Goal: Task Accomplishment & Management: Complete application form

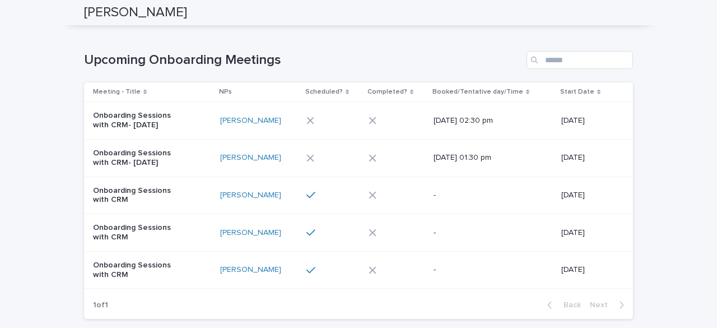
scroll to position [111, 0]
click at [386, 197] on div at bounding box center [392, 196] width 47 height 8
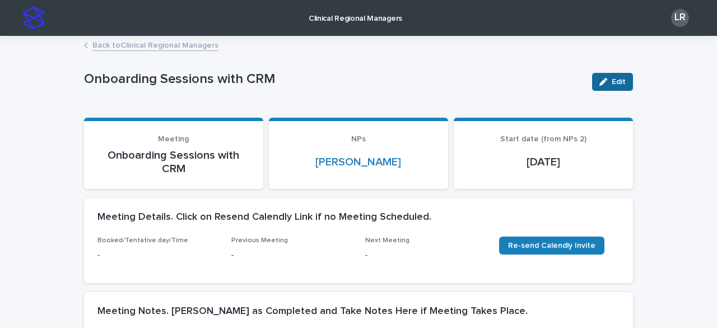
click at [616, 82] on span "Edit" at bounding box center [619, 82] width 14 height 8
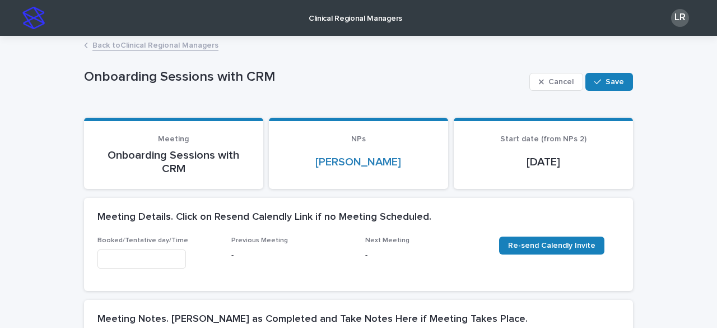
click at [127, 256] on input "text" at bounding box center [142, 259] width 89 height 20
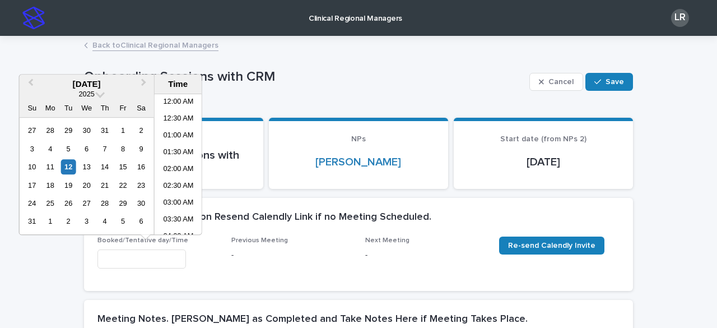
scroll to position [426, 0]
click at [180, 147] on li "02:00 PM" at bounding box center [179, 148] width 48 height 17
type input "**********"
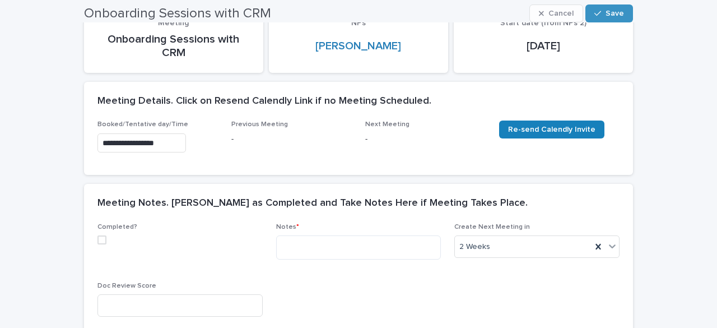
scroll to position [117, 0]
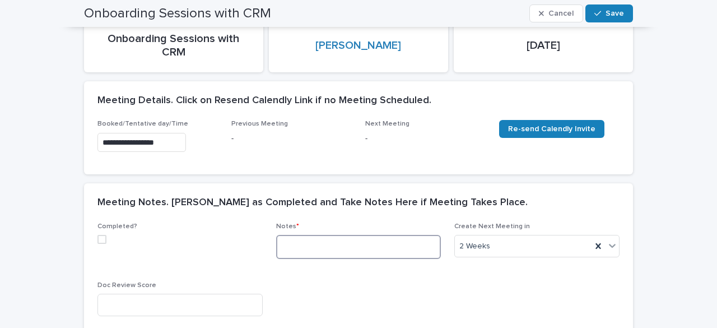
click at [313, 249] on textarea at bounding box center [358, 247] width 165 height 24
paste textarea "**********"
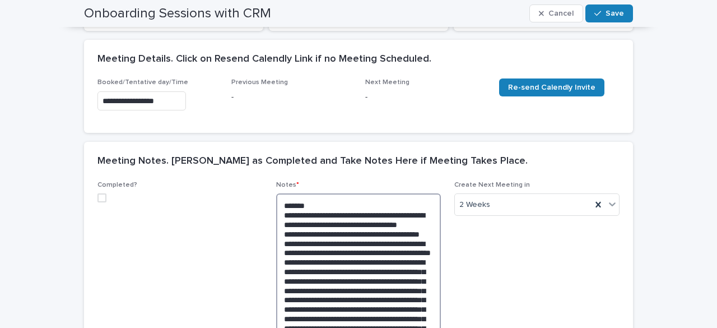
scroll to position [157, 0]
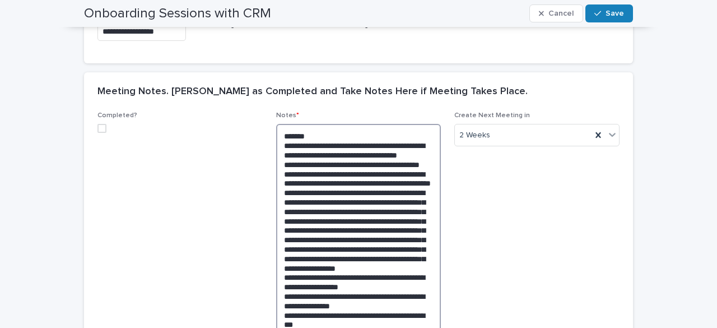
scroll to position [229, 0]
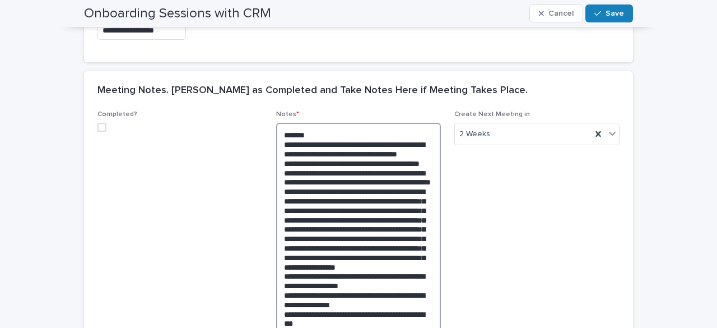
click at [346, 206] on textarea at bounding box center [358, 299] width 165 height 353
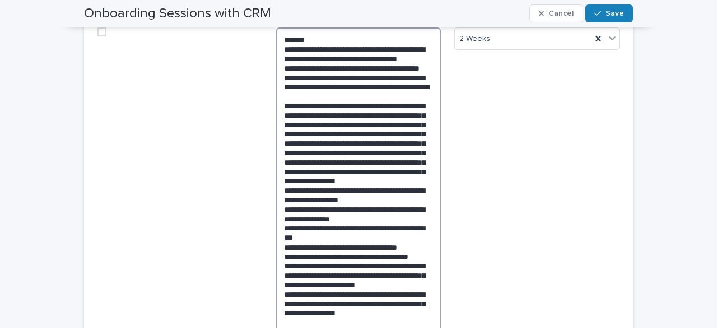
scroll to position [324, 0]
click at [381, 225] on textarea at bounding box center [358, 208] width 165 height 362
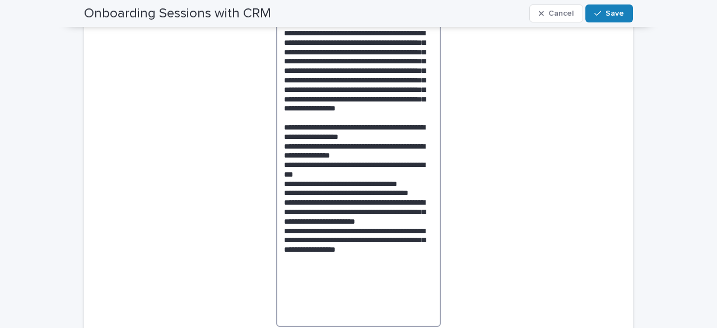
scroll to position [401, 0]
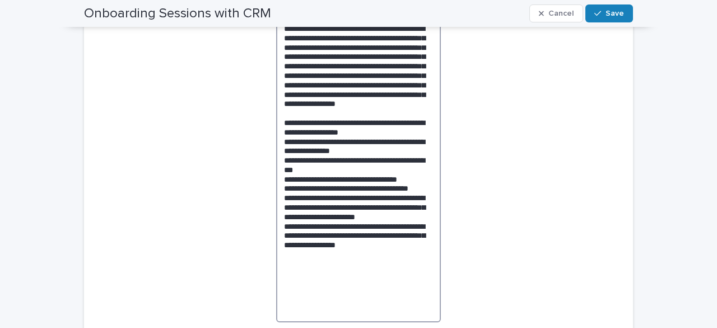
click at [378, 181] on textarea at bounding box center [358, 136] width 165 height 372
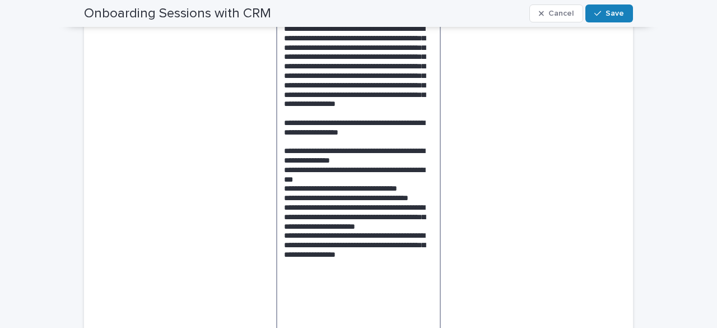
click at [369, 207] on textarea at bounding box center [358, 140] width 165 height 381
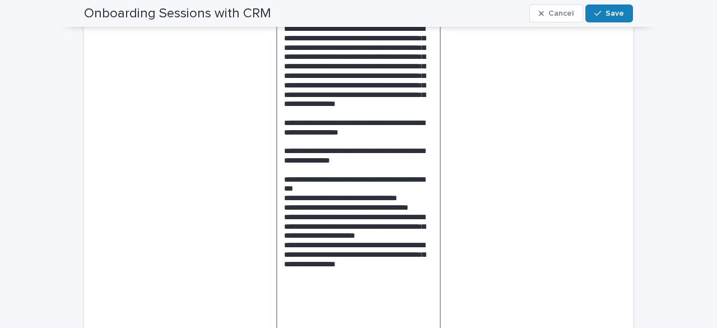
click at [354, 238] on textarea at bounding box center [358, 145] width 165 height 391
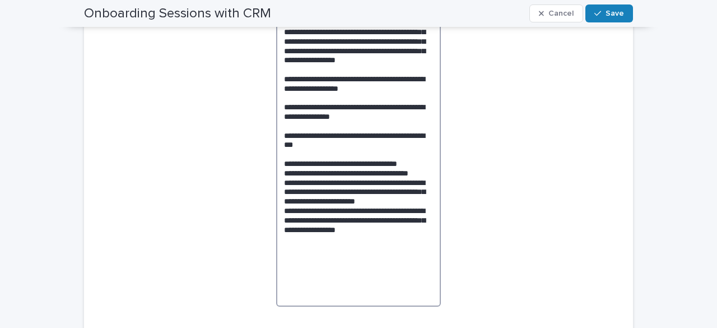
scroll to position [446, 0]
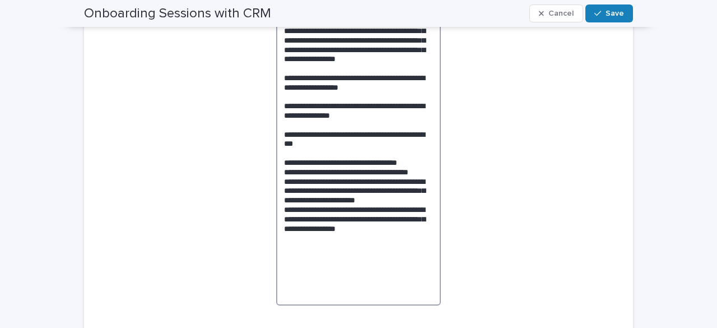
click at [416, 211] on textarea at bounding box center [358, 105] width 165 height 400
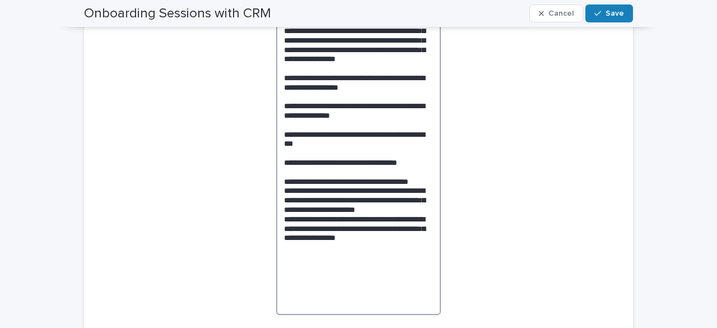
click at [370, 239] on textarea at bounding box center [358, 109] width 165 height 409
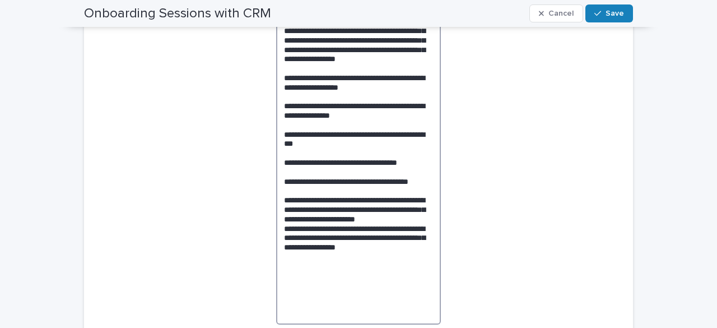
click at [412, 255] on textarea at bounding box center [358, 114] width 165 height 419
click at [339, 284] on textarea at bounding box center [358, 114] width 165 height 419
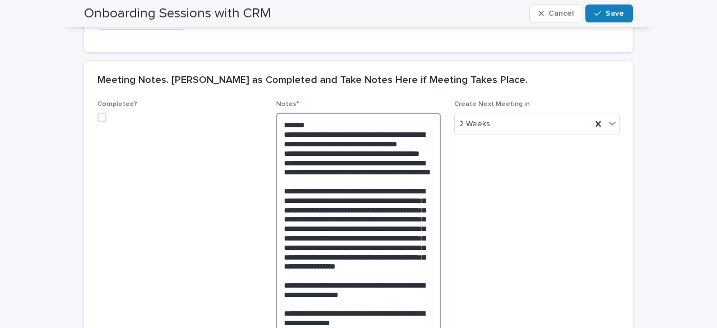
scroll to position [239, 0]
click at [99, 116] on span at bounding box center [102, 117] width 9 height 9
type textarea "**********"
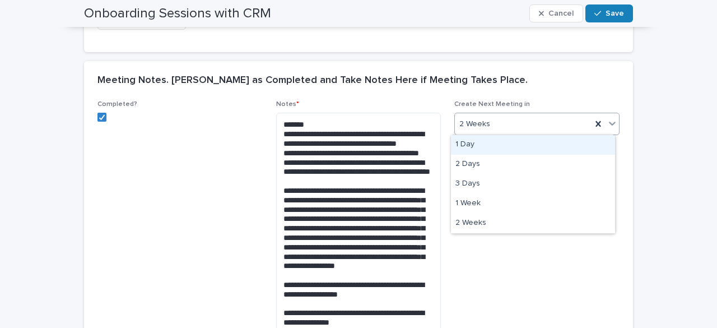
click at [525, 128] on div "2 Weeks" at bounding box center [523, 124] width 137 height 18
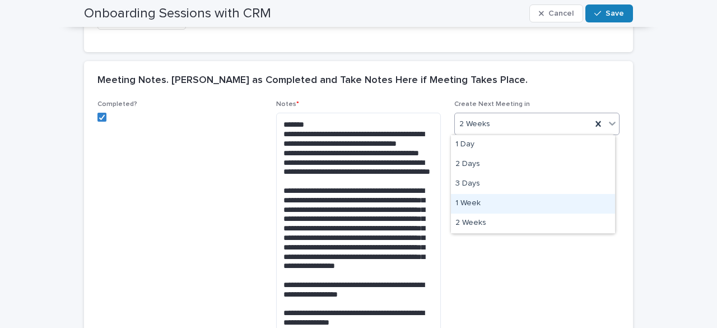
click at [466, 204] on div "1 Week" at bounding box center [533, 204] width 164 height 20
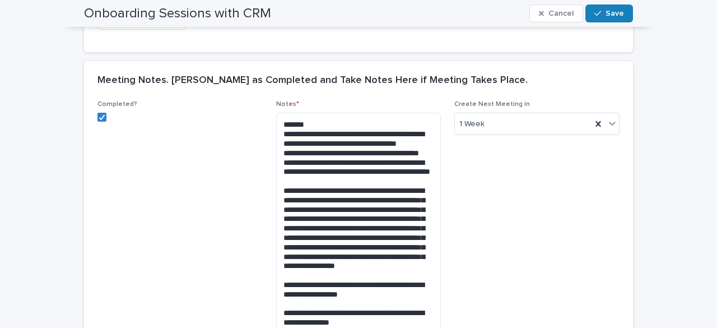
click at [486, 228] on span "Create Next Meeting in 1 Week" at bounding box center [536, 320] width 165 height 440
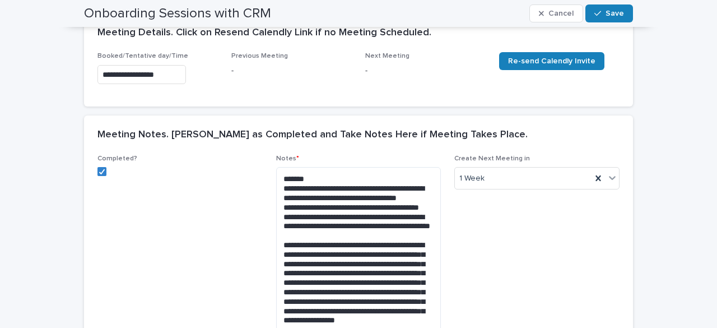
scroll to position [0, 0]
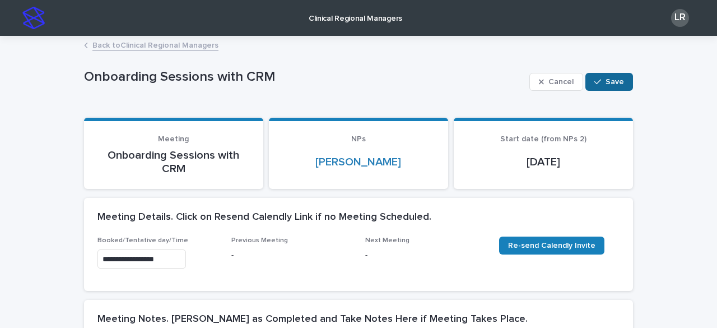
click at [600, 81] on div "button" at bounding box center [600, 82] width 11 height 8
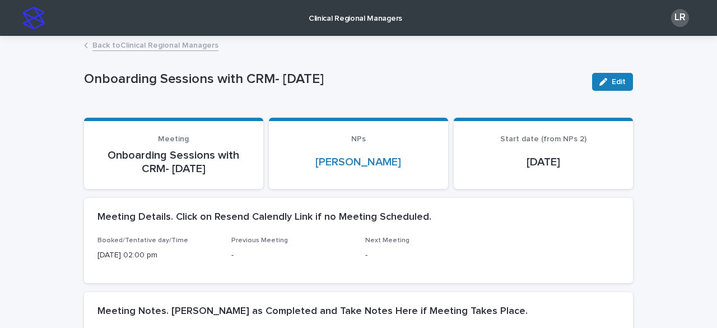
click at [164, 41] on link "Back to Clinical Regional Managers" at bounding box center [155, 44] width 126 height 13
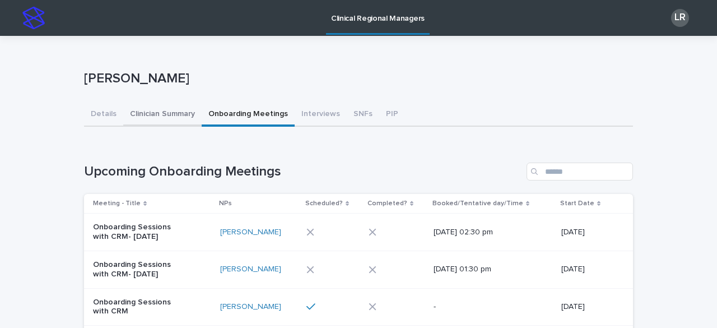
click at [145, 109] on button "Clinician Summary" at bounding box center [162, 115] width 78 height 24
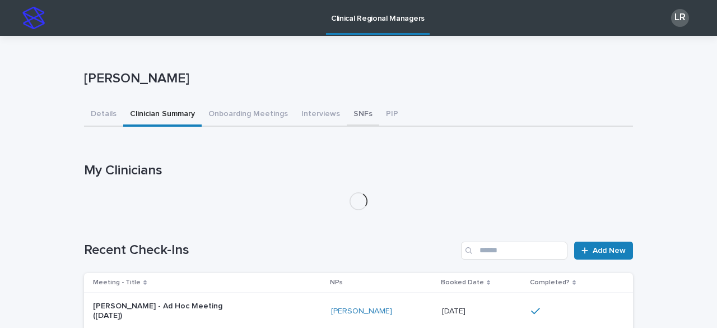
click at [352, 115] on button "SNFs" at bounding box center [363, 115] width 33 height 24
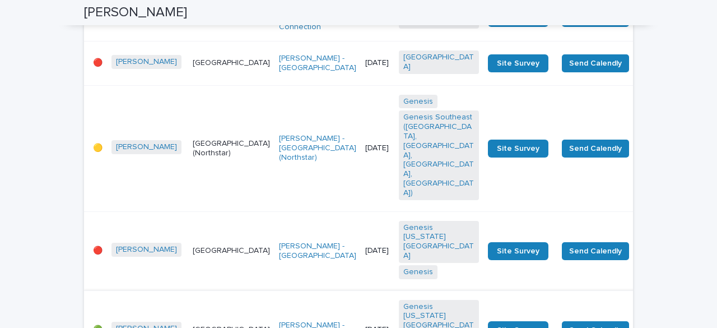
scroll to position [1168, 0]
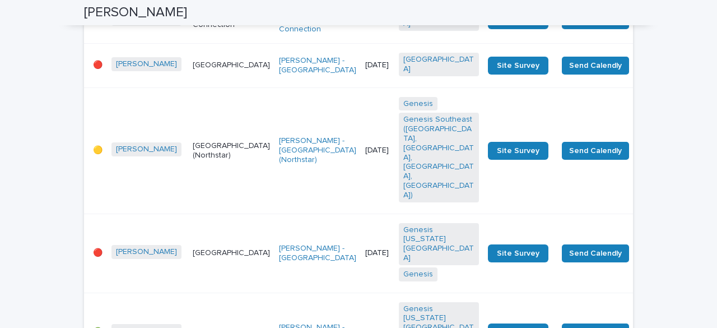
click at [205, 293] on td "[GEOGRAPHIC_DATA]" at bounding box center [231, 332] width 86 height 79
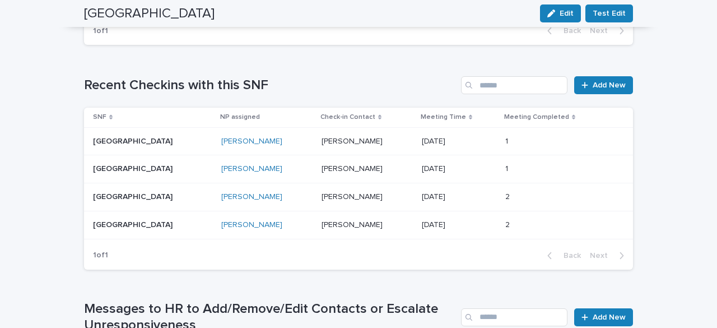
scroll to position [817, 0]
click at [271, 137] on div "[PERSON_NAME]" at bounding box center [266, 142] width 91 height 10
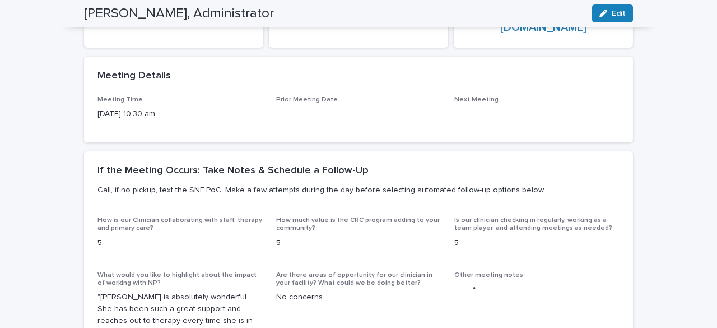
scroll to position [236, 0]
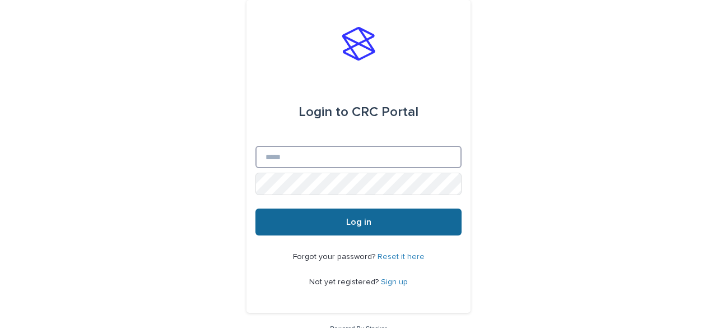
type input "**********"
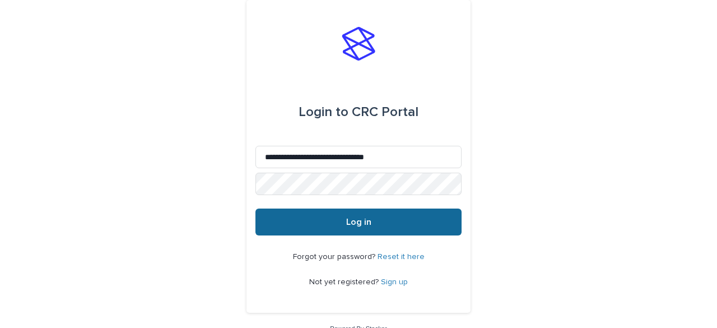
click at [372, 227] on button "Log in" at bounding box center [359, 221] width 206 height 27
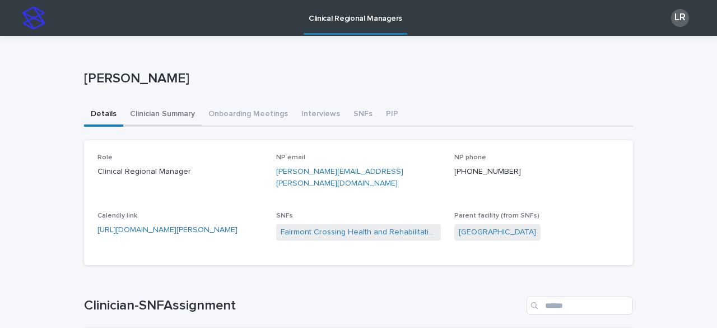
click at [154, 114] on button "Clinician Summary" at bounding box center [162, 115] width 78 height 24
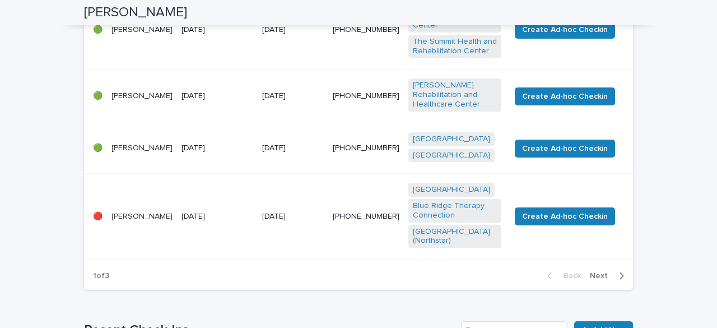
scroll to position [597, 0]
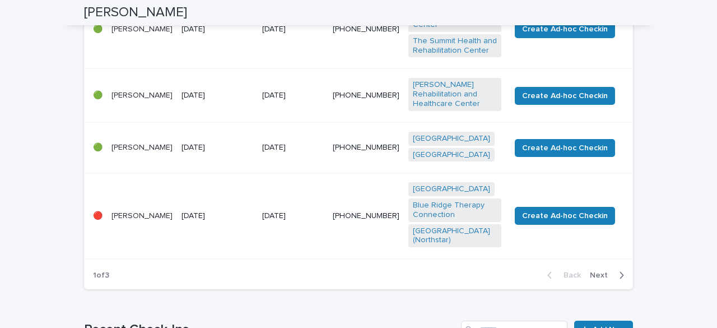
click at [599, 271] on span "Next" at bounding box center [602, 275] width 25 height 8
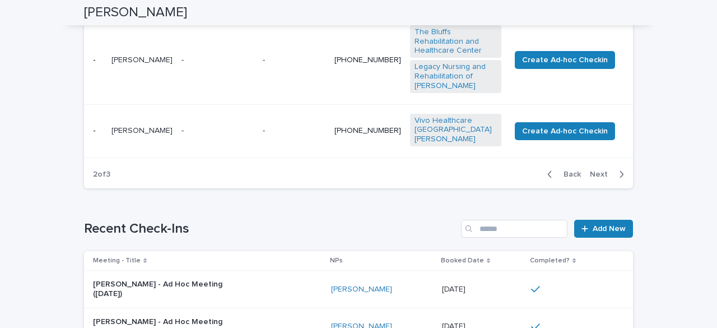
scroll to position [749, 0]
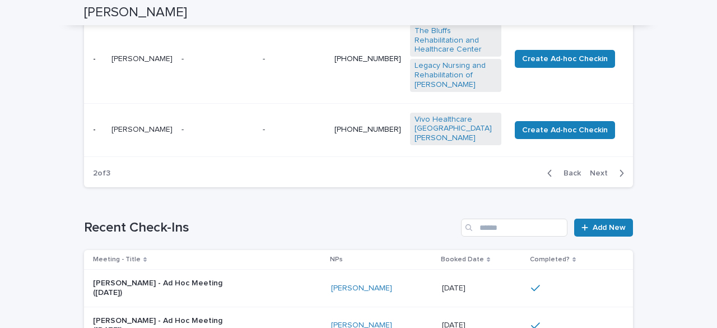
click at [567, 169] on span "Back" at bounding box center [569, 173] width 24 height 8
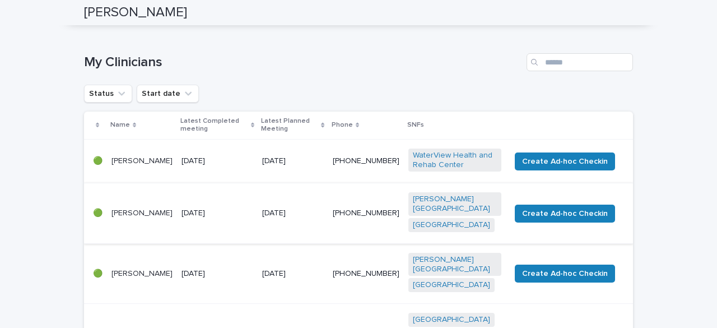
scroll to position [0, 0]
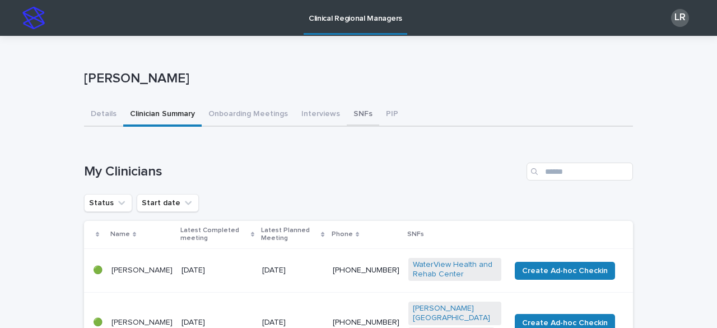
click at [347, 119] on button "SNFs" at bounding box center [363, 115] width 33 height 24
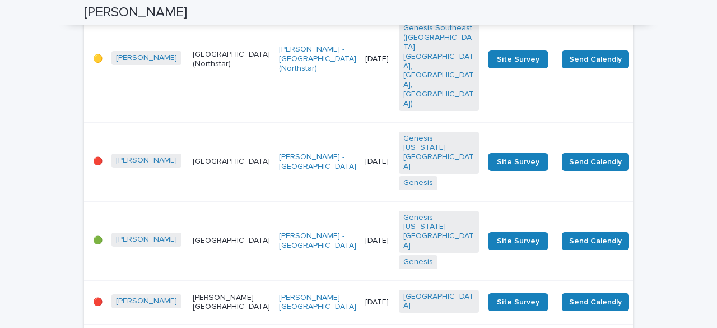
scroll to position [1259, 0]
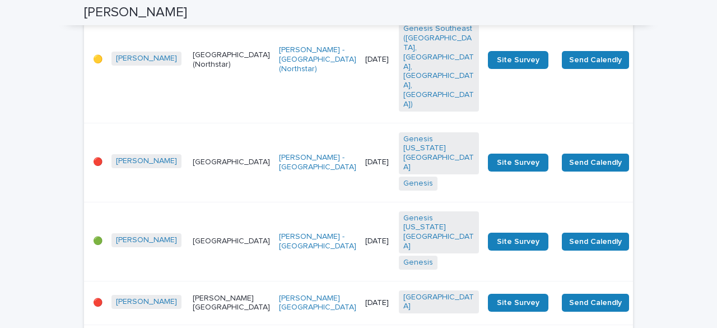
click at [211, 123] on td "[GEOGRAPHIC_DATA]" at bounding box center [231, 162] width 86 height 79
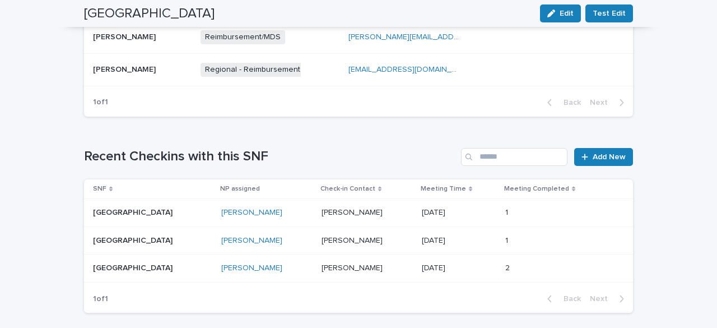
scroll to position [714, 0]
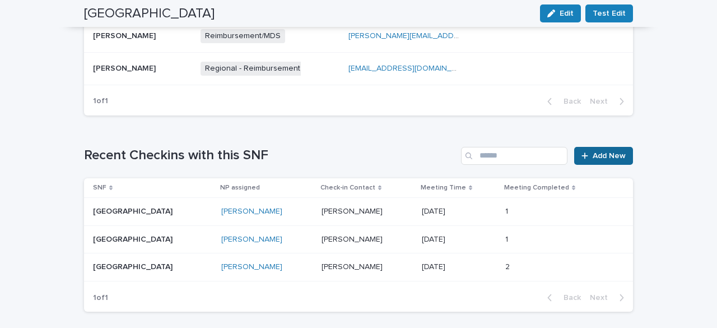
click at [600, 152] on span "Add New" at bounding box center [609, 156] width 33 height 8
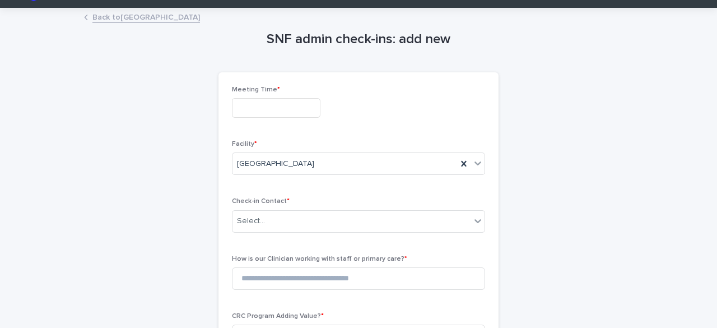
scroll to position [28, 0]
click at [268, 107] on input "text" at bounding box center [276, 108] width 89 height 20
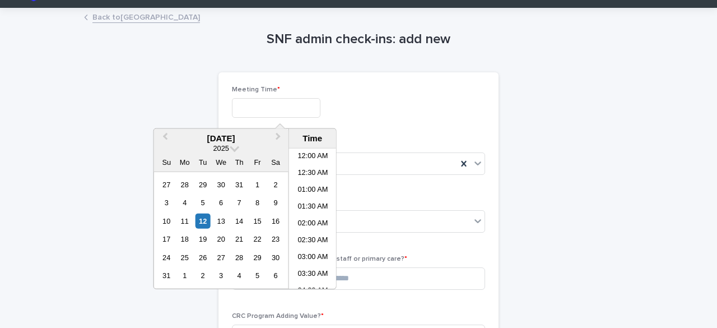
scroll to position [443, 0]
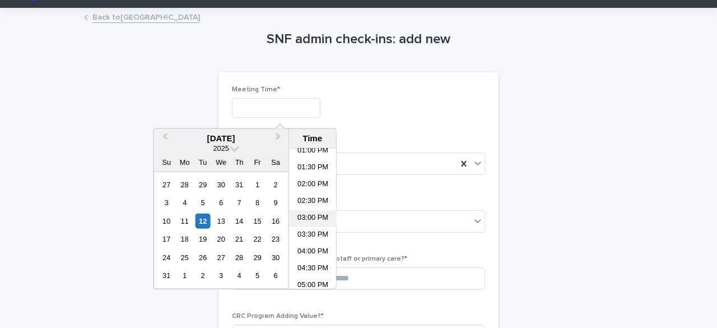
click at [308, 217] on li "03:00 PM" at bounding box center [313, 218] width 48 height 17
type input "**********"
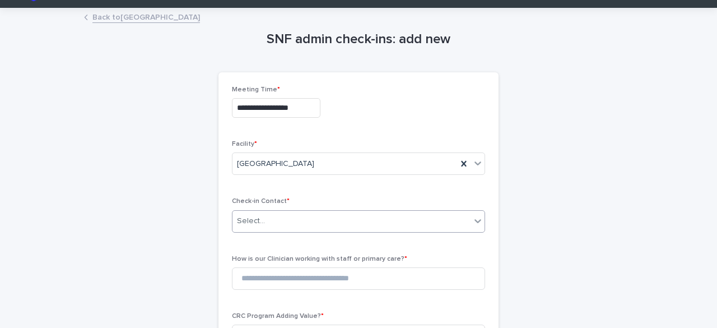
click at [292, 221] on div "Select..." at bounding box center [352, 221] width 238 height 18
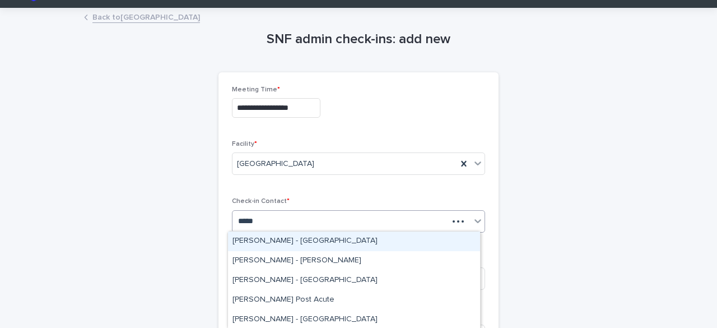
type input "*****"
click at [287, 236] on div "Tanya Ballenger - Pine Lodge" at bounding box center [354, 241] width 252 height 20
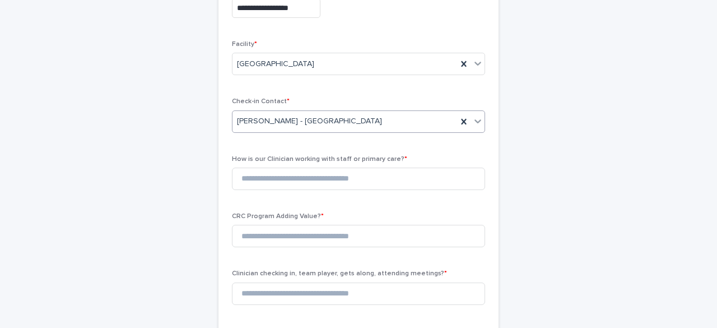
scroll to position [130, 0]
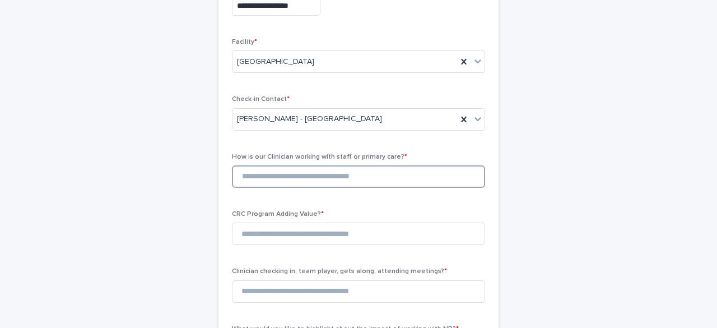
click at [310, 177] on input at bounding box center [358, 176] width 253 height 22
type input "*"
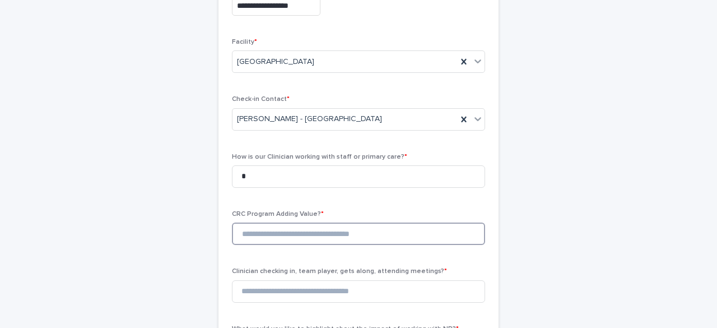
click at [298, 230] on input at bounding box center [358, 233] width 253 height 22
type input "*"
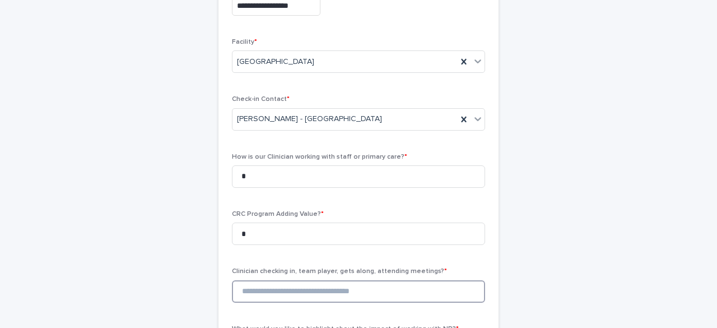
click at [283, 287] on input at bounding box center [358, 291] width 253 height 22
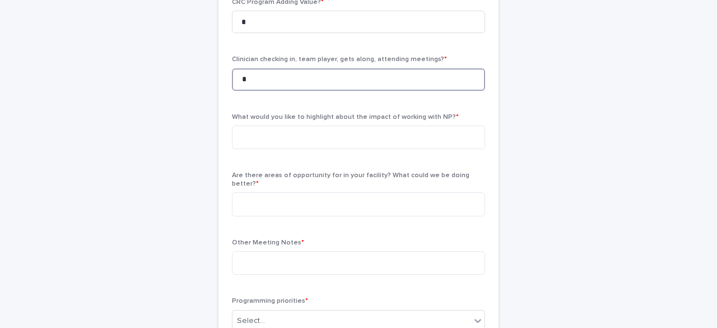
scroll to position [342, 0]
type input "*"
click at [329, 136] on textarea at bounding box center [358, 138] width 253 height 24
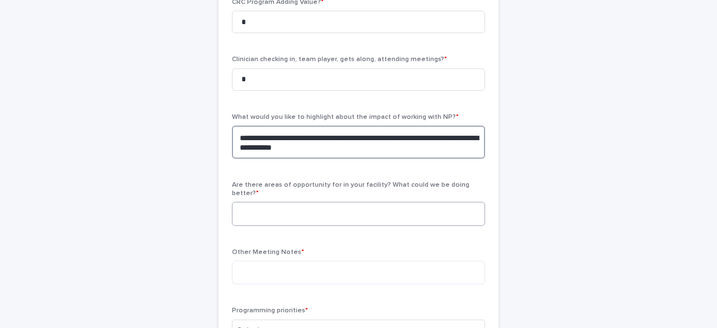
type textarea "**********"
click at [312, 202] on textarea at bounding box center [358, 214] width 253 height 24
type textarea "**"
click at [286, 261] on textarea at bounding box center [358, 273] width 253 height 24
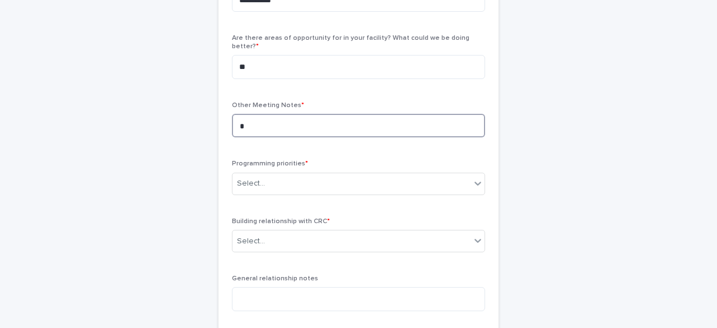
scroll to position [489, 0]
type textarea "*"
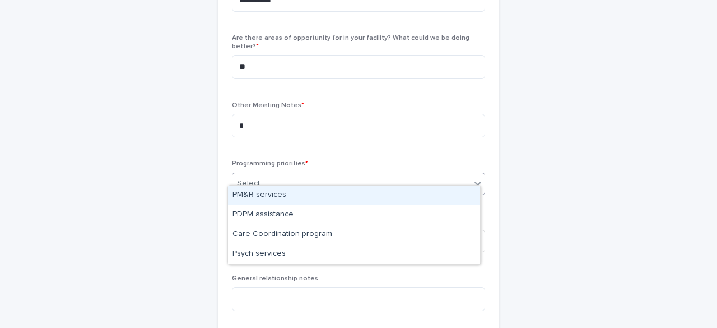
click at [291, 178] on div "Select..." at bounding box center [352, 183] width 238 height 18
click at [286, 198] on div "PM&R services" at bounding box center [354, 195] width 252 height 20
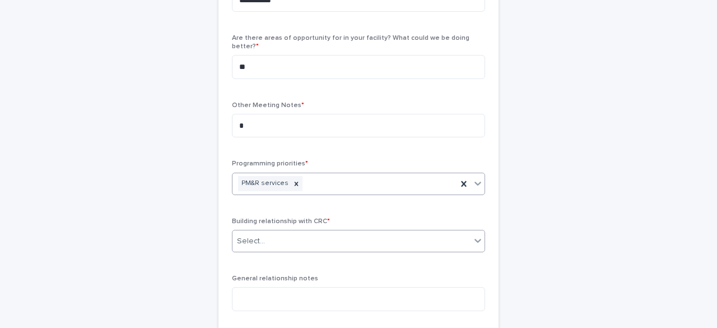
click at [280, 232] on div "Select..." at bounding box center [352, 241] width 238 height 18
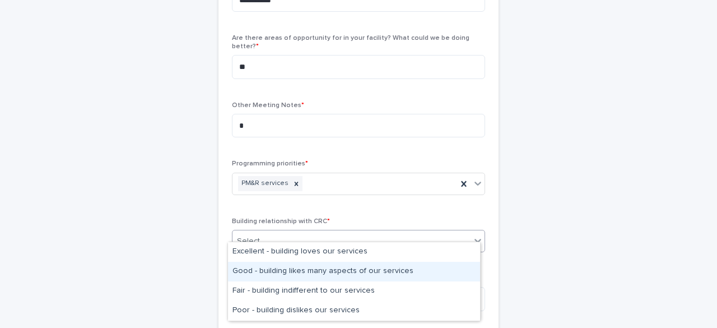
click at [281, 271] on div "Good - building likes many aspects of our services" at bounding box center [354, 272] width 252 height 20
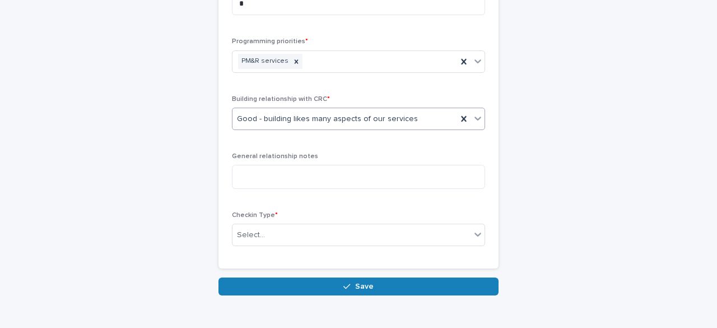
scroll to position [615, 0]
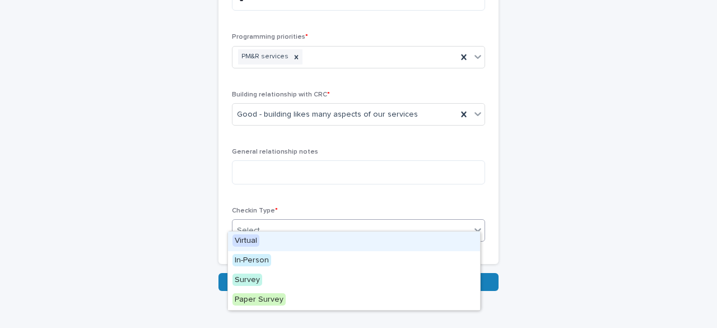
click at [250, 227] on div "Select..." at bounding box center [352, 230] width 238 height 18
click at [251, 241] on span "Virtual" at bounding box center [246, 240] width 27 height 12
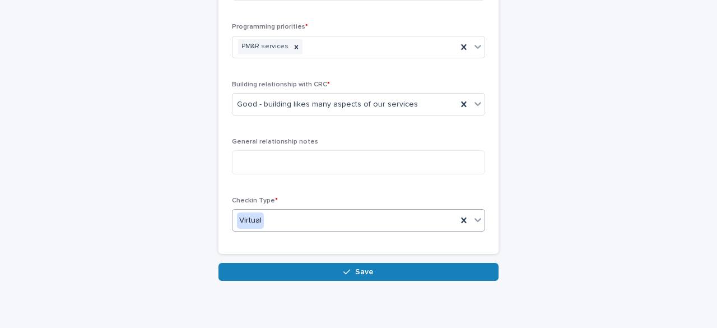
scroll to position [656, 0]
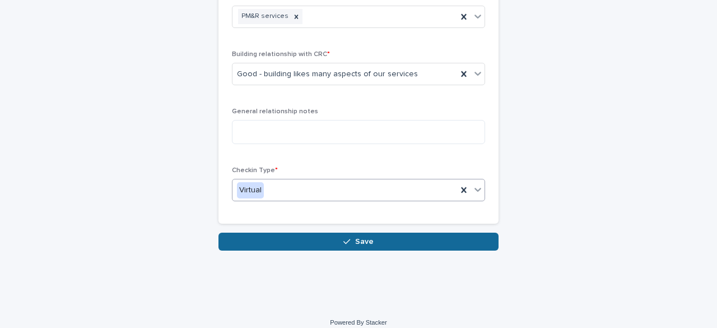
click at [344, 238] on icon "button" at bounding box center [347, 242] width 7 height 8
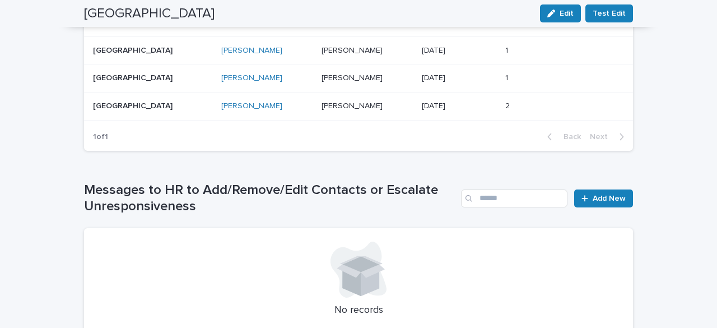
scroll to position [917, 0]
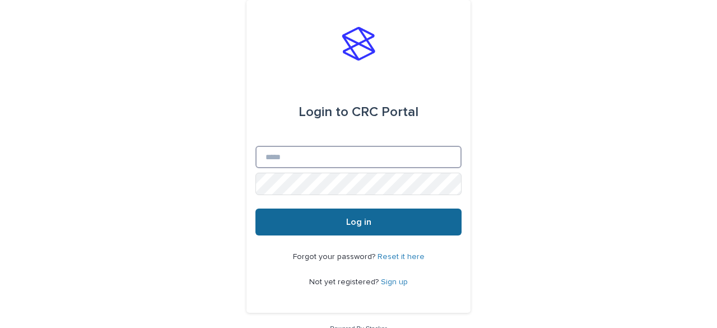
type input "**********"
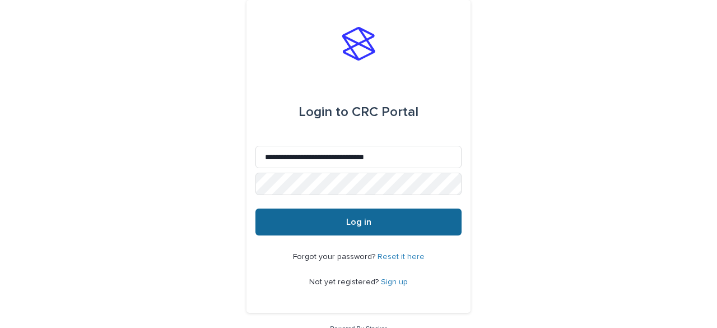
click at [359, 226] on span "Log in" at bounding box center [358, 221] width 25 height 9
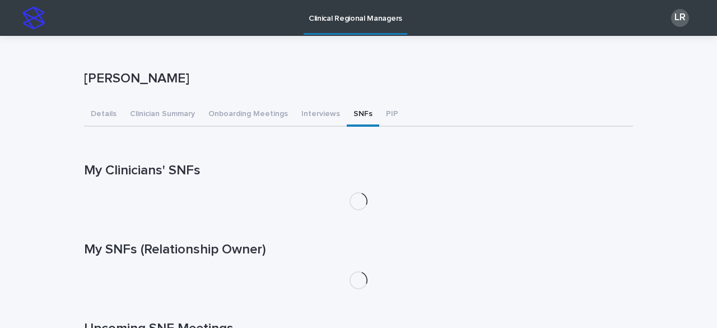
click at [353, 114] on button "SNFs" at bounding box center [363, 115] width 33 height 24
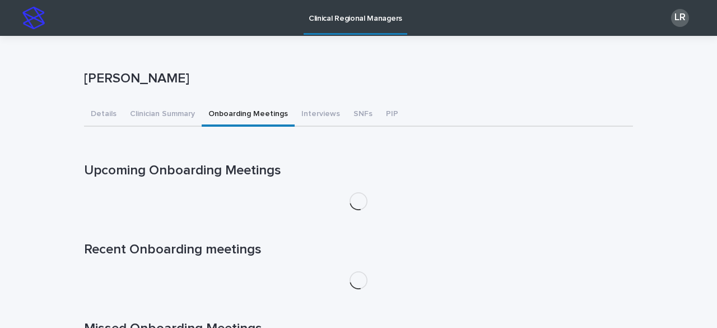
click at [234, 108] on button "Onboarding Meetings" at bounding box center [248, 115] width 93 height 24
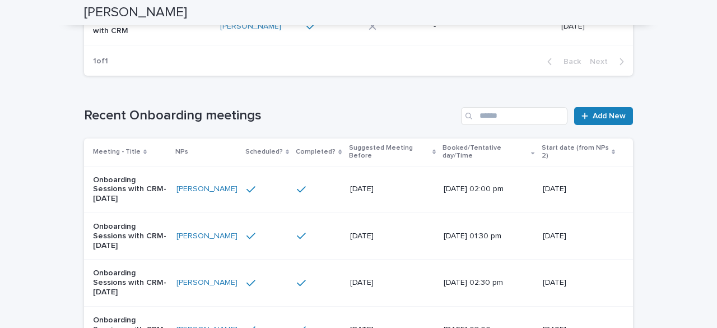
scroll to position [321, 0]
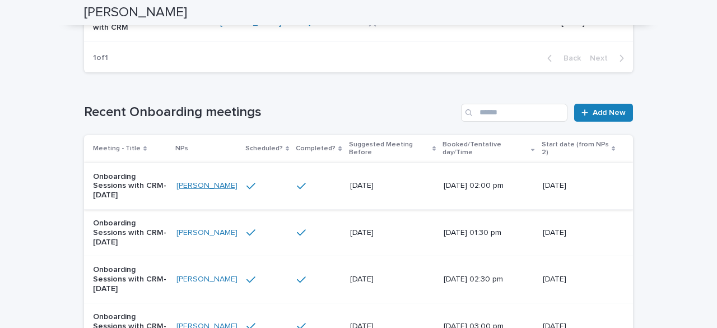
click at [203, 181] on link "[PERSON_NAME]" at bounding box center [207, 186] width 61 height 10
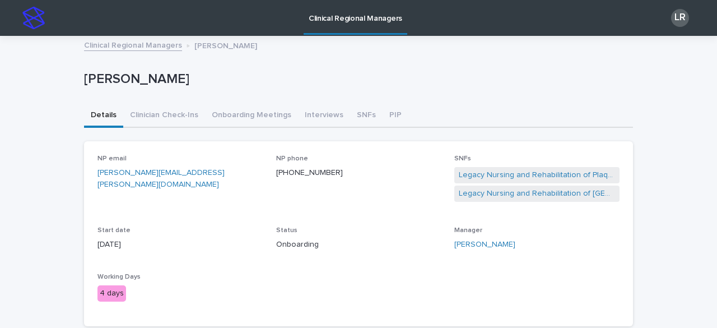
click at [113, 47] on link "Clinical Regional Managers" at bounding box center [133, 44] width 98 height 13
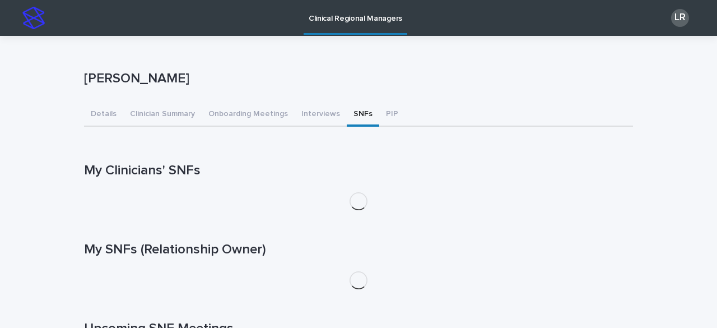
click at [348, 115] on button "SNFs" at bounding box center [363, 115] width 33 height 24
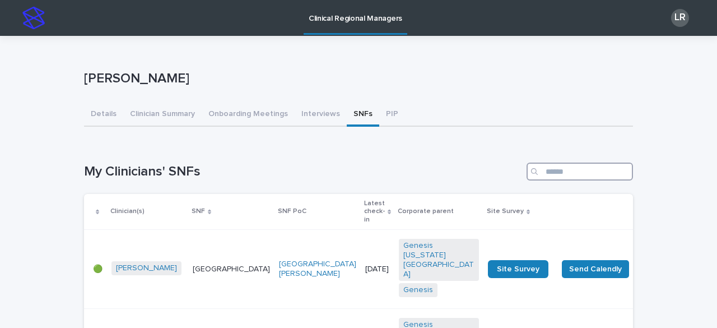
click at [569, 174] on input "Search" at bounding box center [580, 172] width 106 height 18
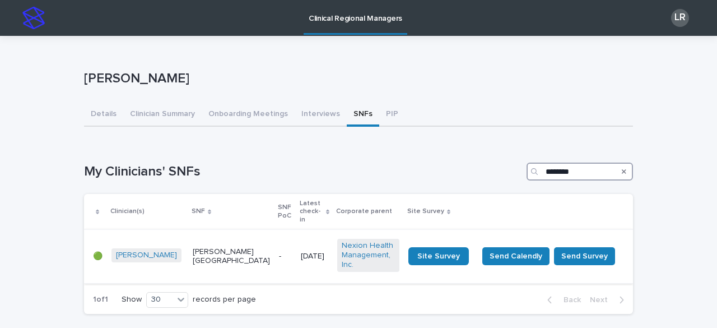
type input "********"
click at [275, 230] on td "-" at bounding box center [286, 256] width 22 height 53
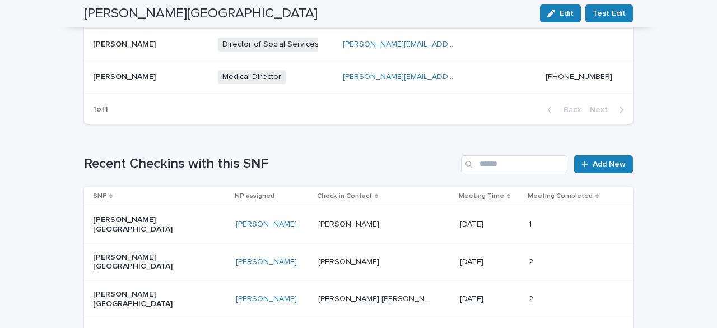
scroll to position [575, 0]
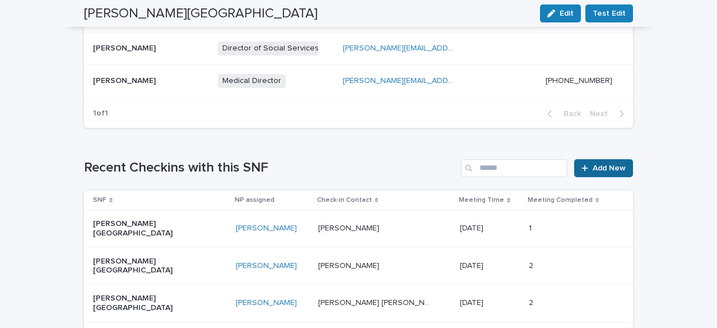
click at [611, 166] on span "Add New" at bounding box center [609, 168] width 33 height 8
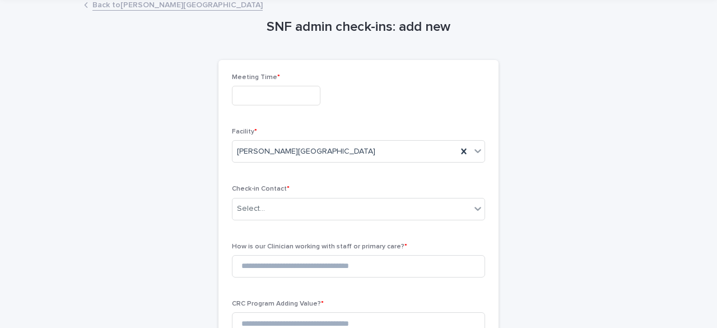
scroll to position [41, 0]
click at [258, 92] on input "text" at bounding box center [276, 95] width 89 height 20
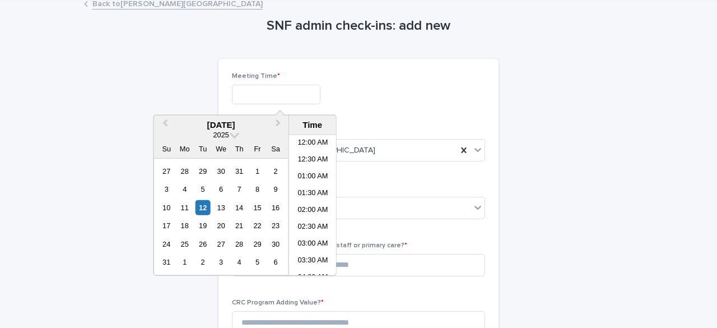
scroll to position [443, 0]
click at [252, 187] on div "8" at bounding box center [257, 189] width 15 height 15
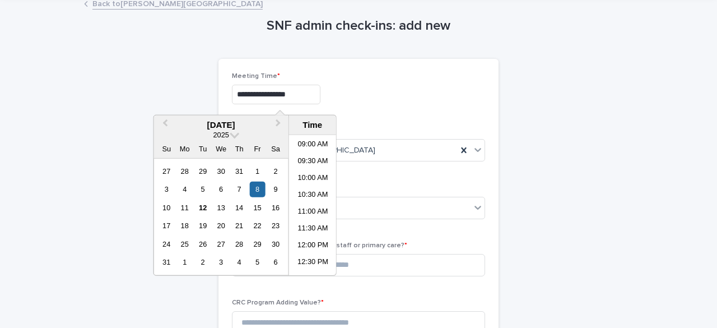
scroll to position [295, 0]
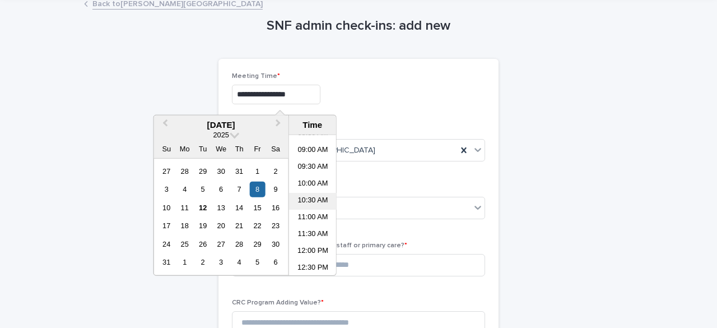
click at [306, 198] on li "10:30 AM" at bounding box center [313, 201] width 48 height 17
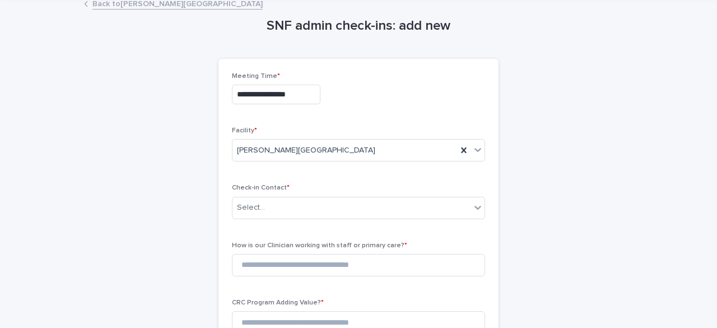
type input "**********"
click at [266, 205] on input "text" at bounding box center [266, 208] width 1 height 10
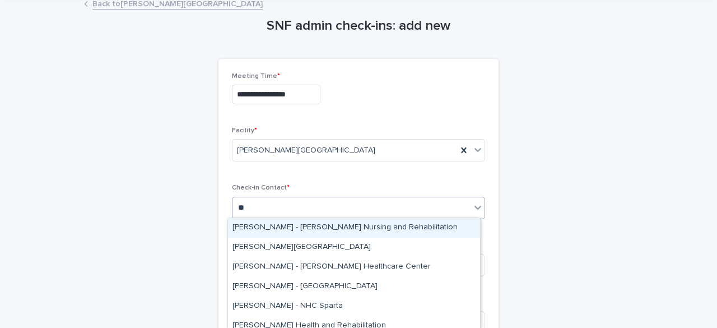
type input "*"
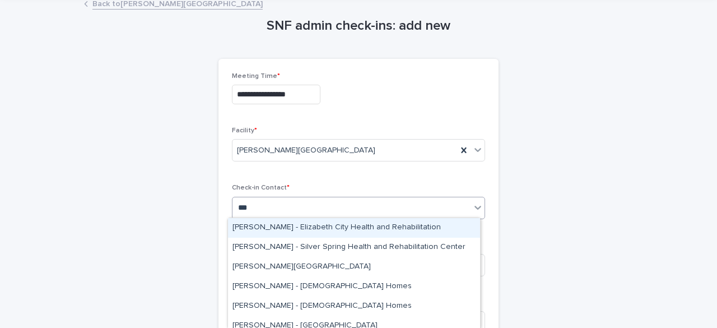
type input "****"
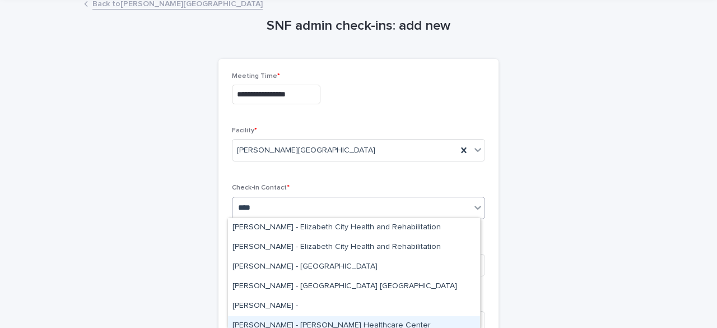
click at [285, 321] on div "[PERSON_NAME] - [PERSON_NAME] Healthcare Center" at bounding box center [354, 326] width 252 height 20
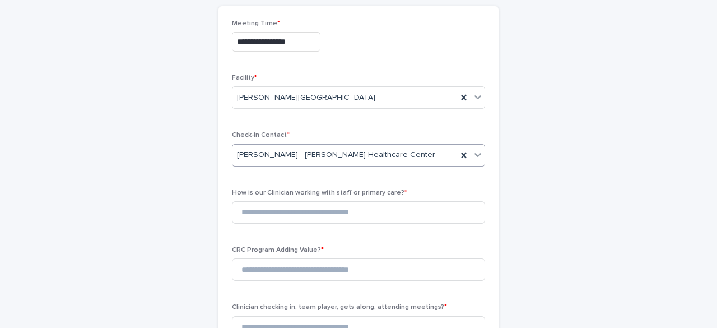
scroll to position [99, 0]
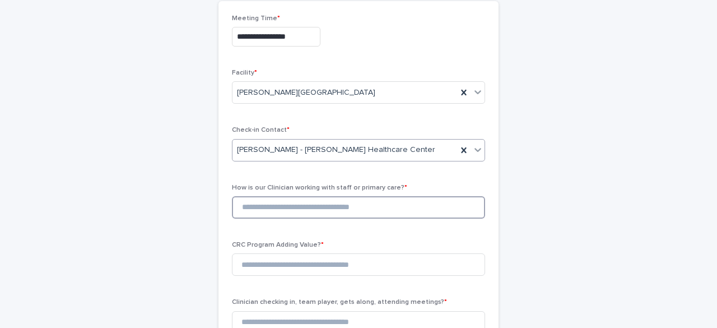
click at [252, 208] on input at bounding box center [358, 207] width 253 height 22
type input "*"
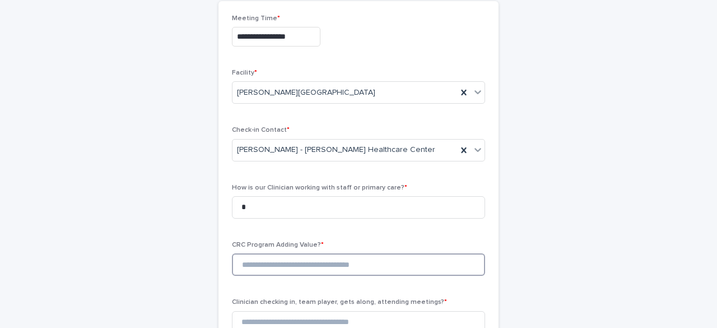
click at [257, 264] on input at bounding box center [358, 264] width 253 height 22
type input "*"
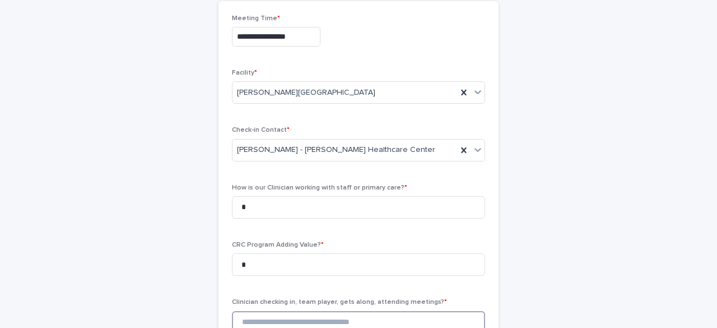
click at [260, 322] on input at bounding box center [358, 322] width 253 height 22
type input "*"
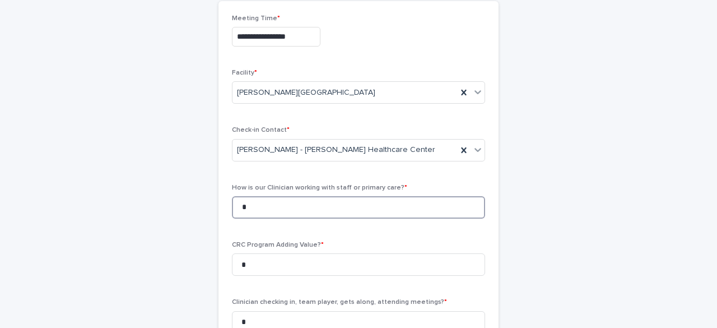
click at [286, 205] on input "*" at bounding box center [358, 207] width 253 height 22
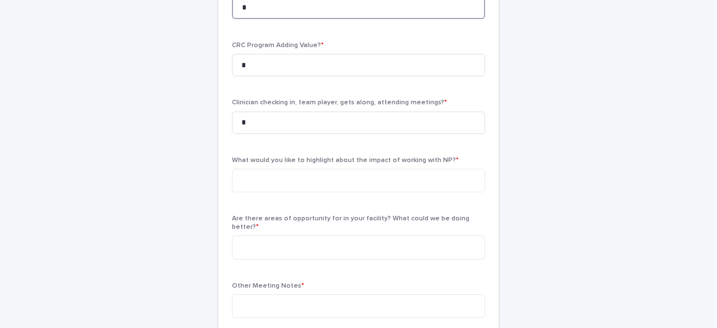
scroll to position [299, 0]
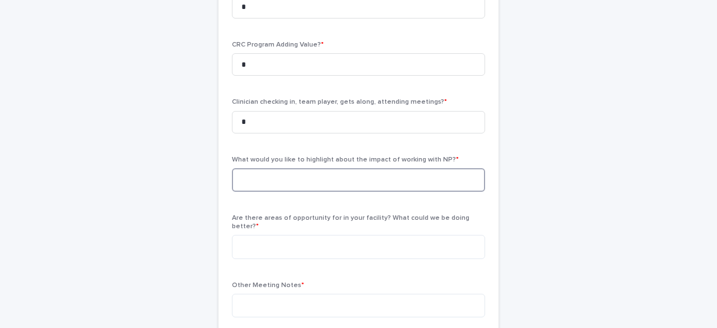
click at [296, 170] on textarea at bounding box center [358, 180] width 253 height 24
type textarea "*"
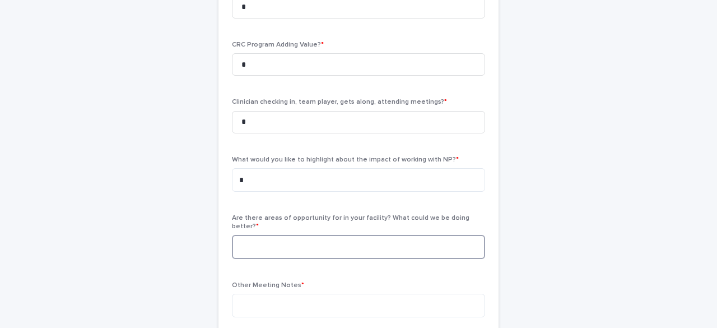
click at [279, 236] on textarea at bounding box center [358, 247] width 253 height 24
type textarea "*"
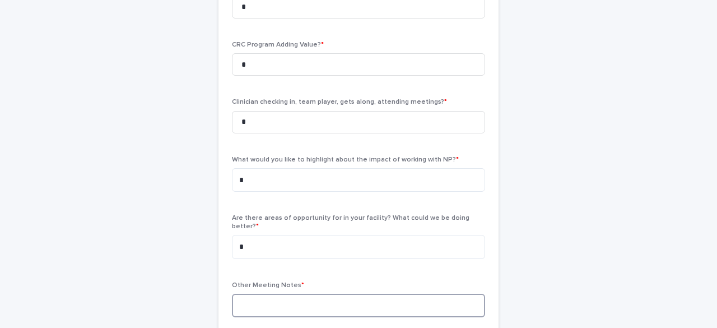
click at [271, 299] on textarea at bounding box center [358, 306] width 253 height 24
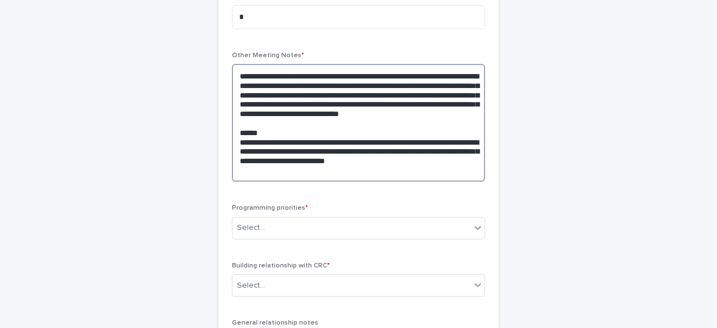
scroll to position [530, 0]
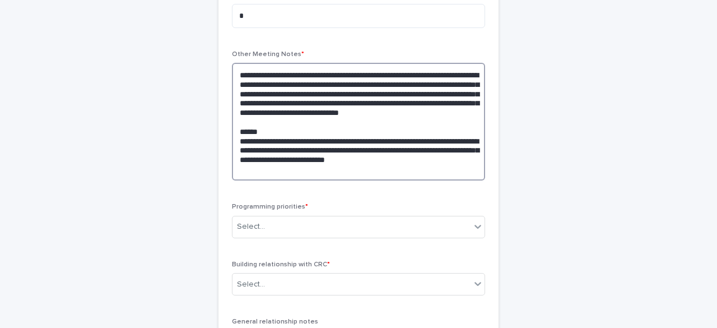
click at [452, 148] on textarea "**********" at bounding box center [358, 122] width 253 height 118
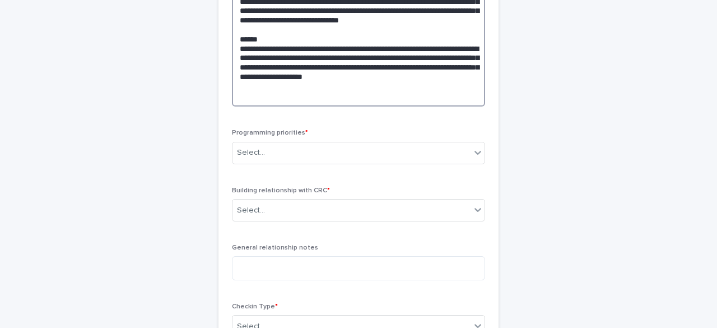
scroll to position [629, 0]
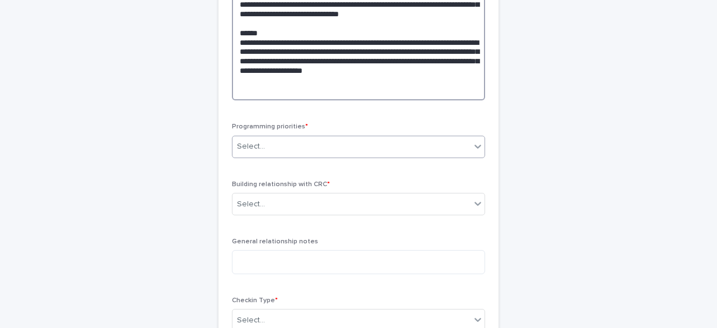
type textarea "**********"
click at [395, 137] on div "Select..." at bounding box center [352, 146] width 238 height 18
drag, startPoint x: 368, startPoint y: 152, endPoint x: 313, endPoint y: 107, distance: 70.8
click at [299, 145] on div "Select..." at bounding box center [352, 146] width 238 height 18
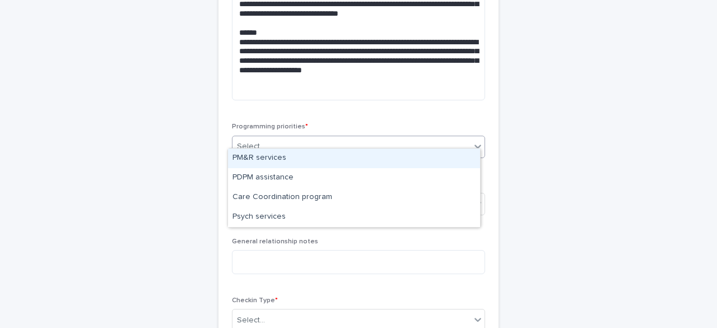
click at [289, 164] on div "PM&R services" at bounding box center [354, 159] width 252 height 20
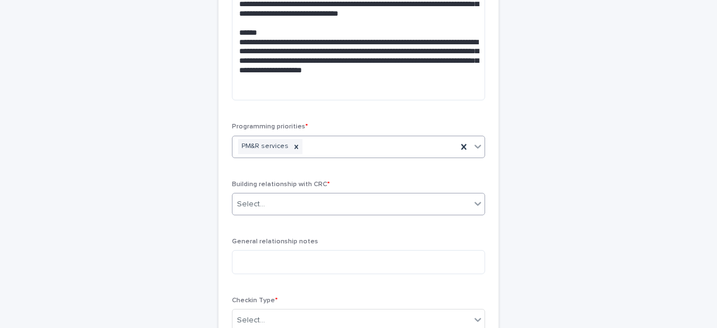
click at [285, 197] on div "Select..." at bounding box center [352, 204] width 238 height 18
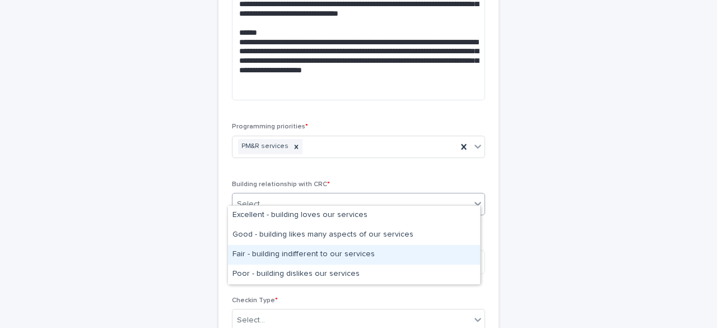
click at [294, 253] on div "Fair - building indifferent to our services" at bounding box center [354, 255] width 252 height 20
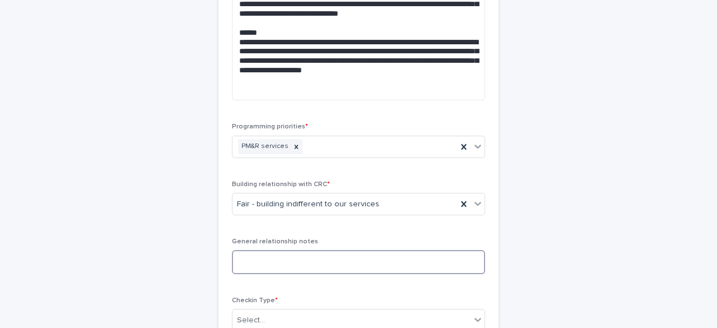
click at [294, 253] on textarea at bounding box center [358, 262] width 253 height 24
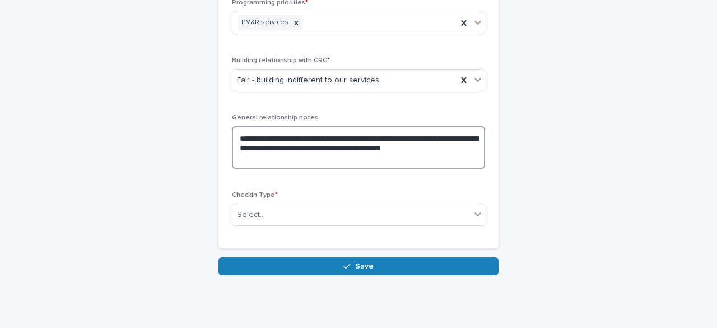
scroll to position [764, 0]
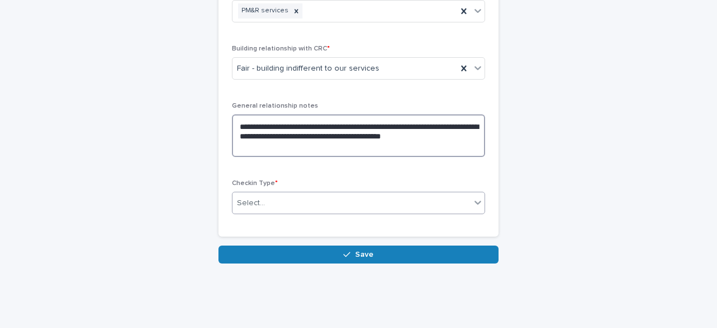
type textarea "**********"
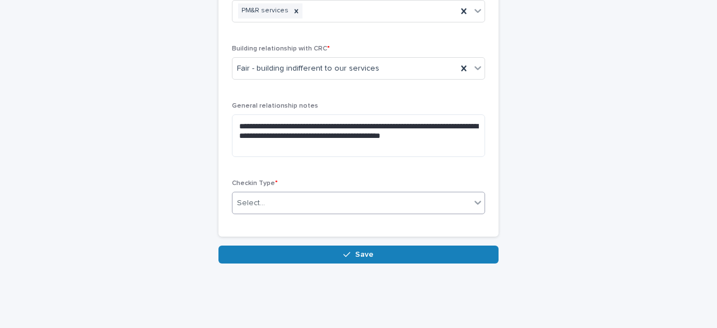
click at [282, 194] on div "Select..." at bounding box center [352, 203] width 238 height 18
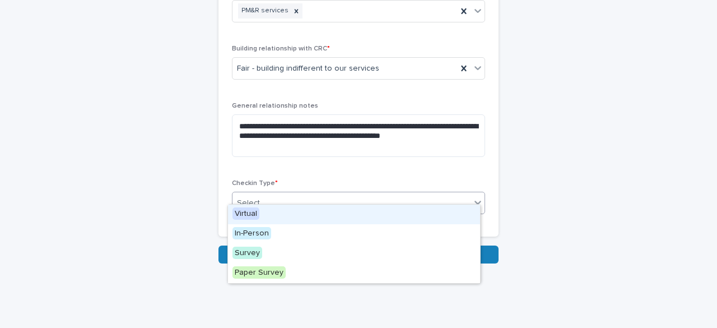
click at [272, 210] on div "Virtual" at bounding box center [354, 215] width 252 height 20
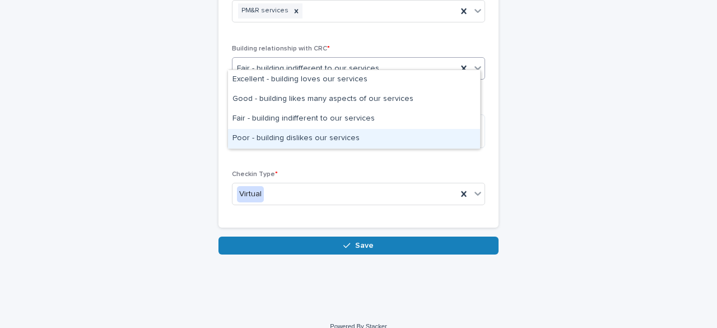
click at [295, 137] on div "Poor - building dislikes our services" at bounding box center [354, 139] width 252 height 20
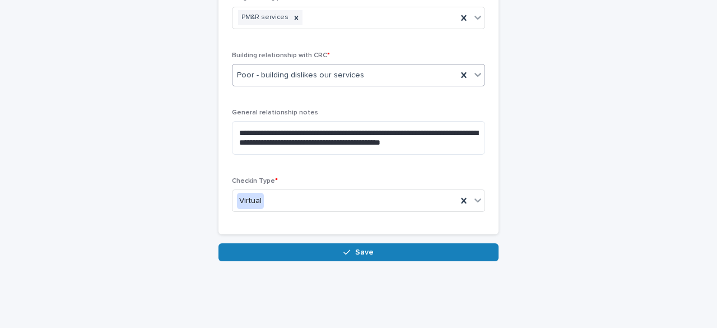
scroll to position [768, 0]
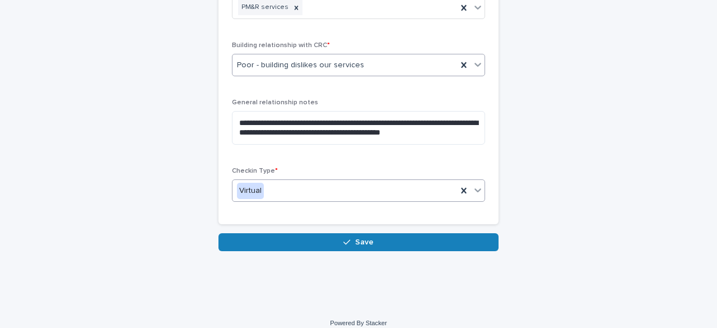
click at [305, 185] on div "Virtual" at bounding box center [345, 191] width 225 height 18
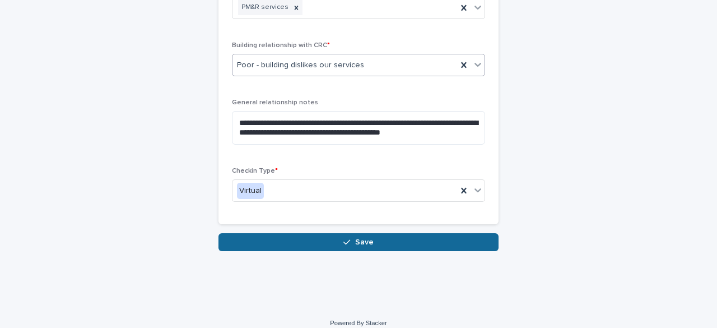
click at [323, 233] on button "Save" at bounding box center [359, 242] width 280 height 18
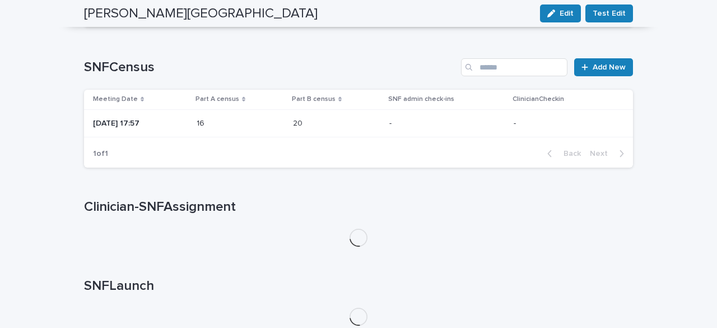
scroll to position [768, 0]
